Goal: Task Accomplishment & Management: Manage account settings

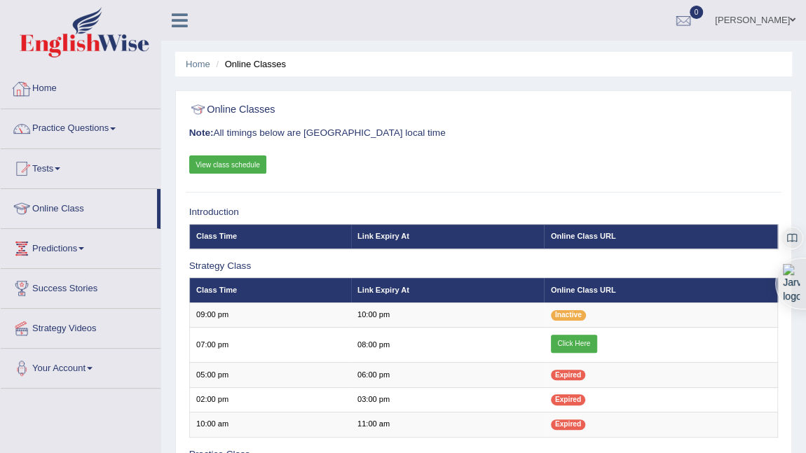
click at [40, 88] on link "Home" at bounding box center [81, 86] width 160 height 35
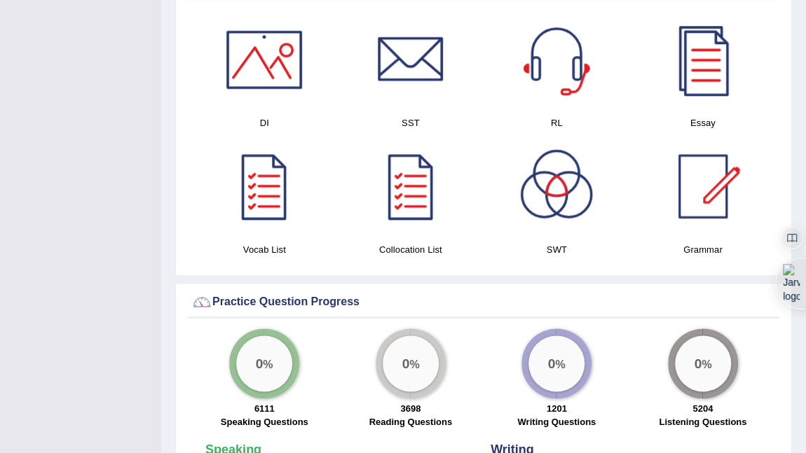
scroll to position [764, 0]
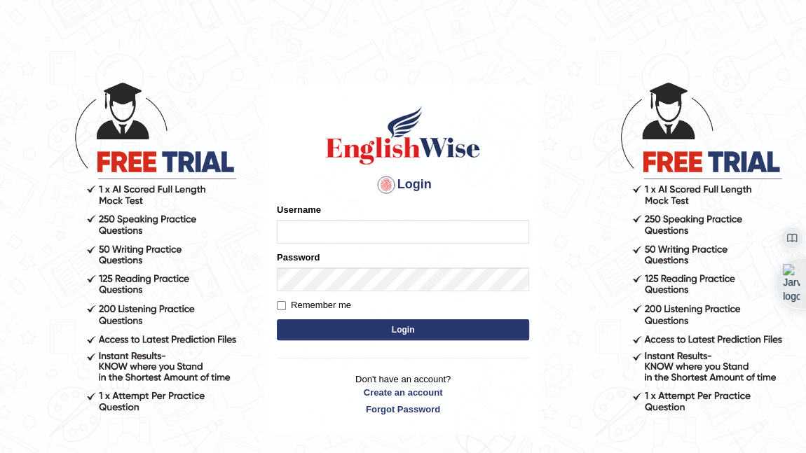
type input "faizabutool0319"
click at [307, 303] on label "Remember me" at bounding box center [314, 306] width 74 height 14
click at [286, 303] on input "Remember me" at bounding box center [281, 305] width 9 height 9
checkbox input "true"
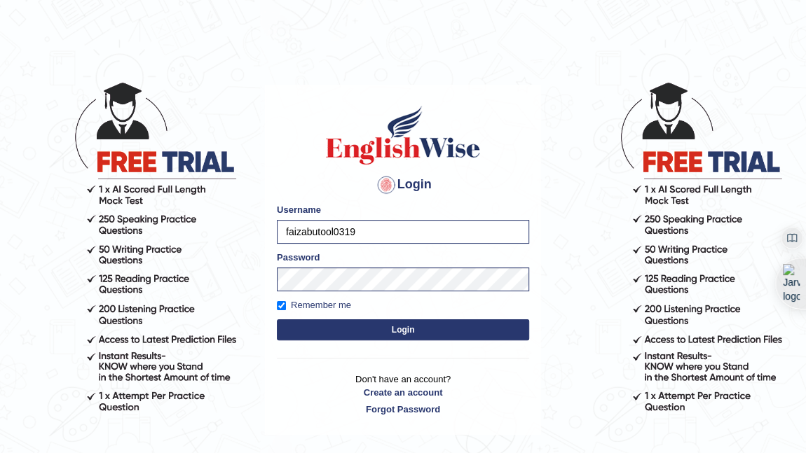
click at [350, 326] on button "Login" at bounding box center [403, 330] width 252 height 21
